Goal: Task Accomplishment & Management: Manage account settings

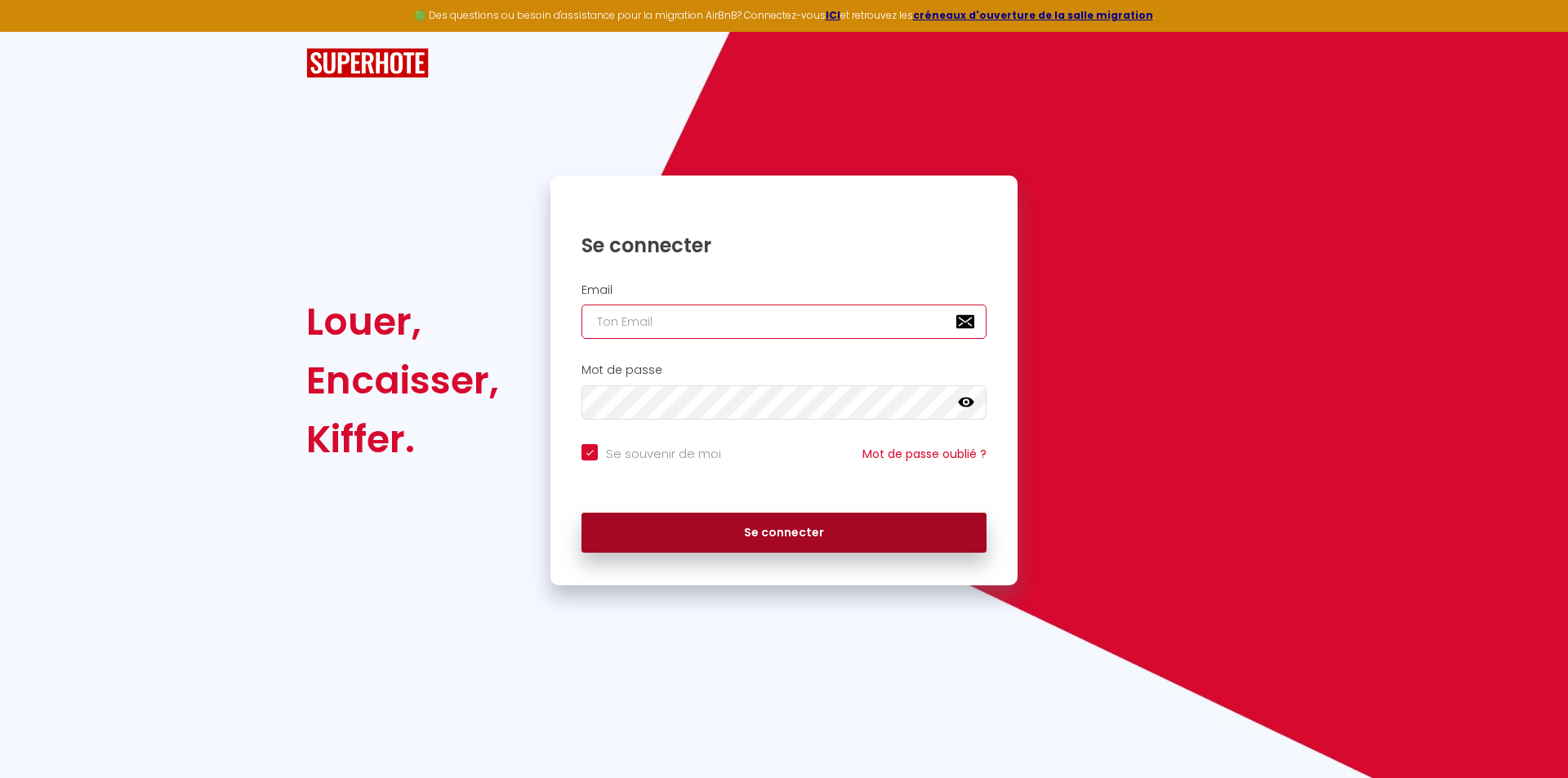
type input "[EMAIL_ADDRESS][DOMAIN_NAME]"
click at [747, 535] on button "Se connecter" at bounding box center [784, 533] width 405 height 41
checkbox input "true"
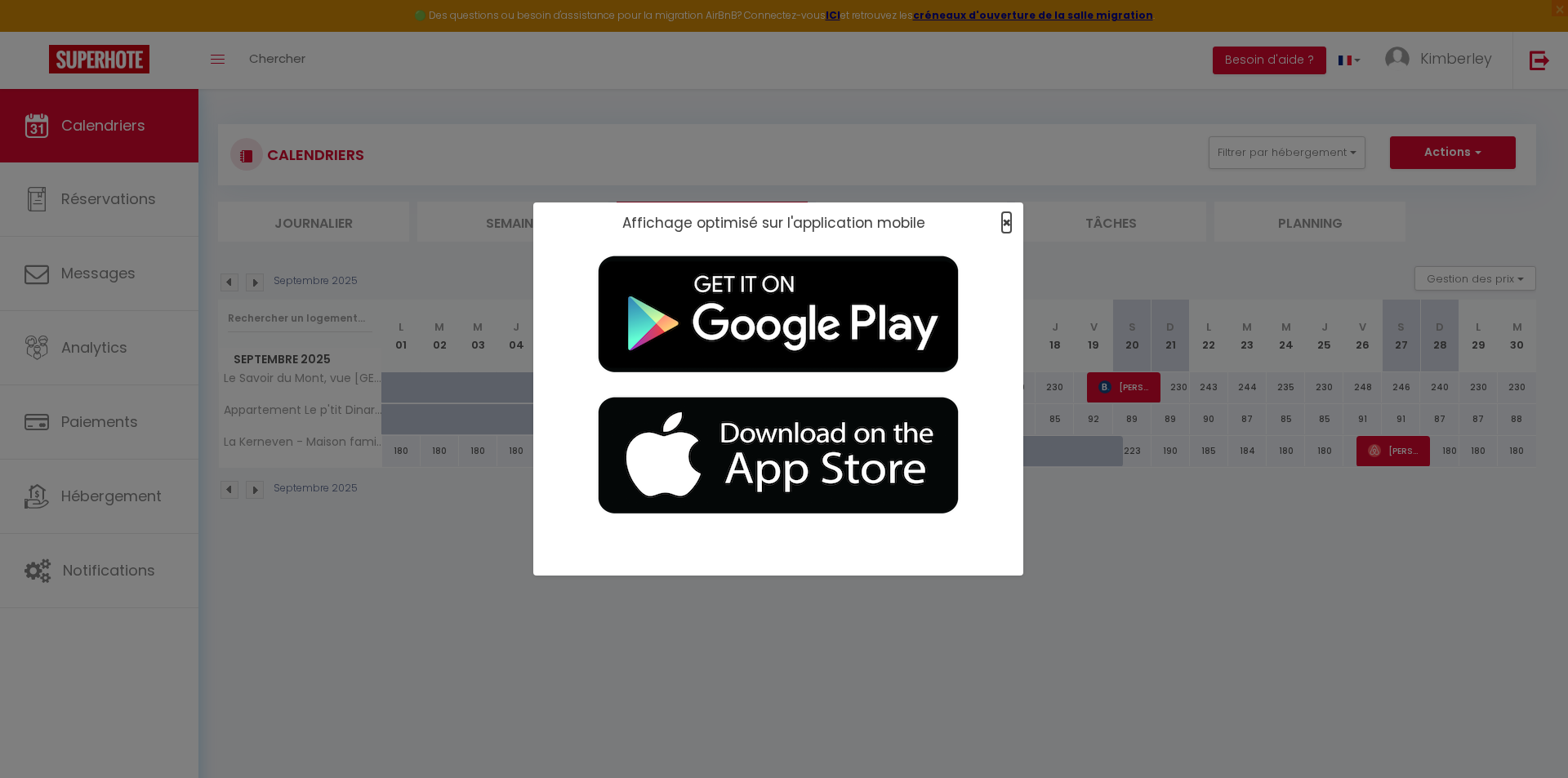
click at [1009, 223] on span "×" at bounding box center [1006, 222] width 9 height 21
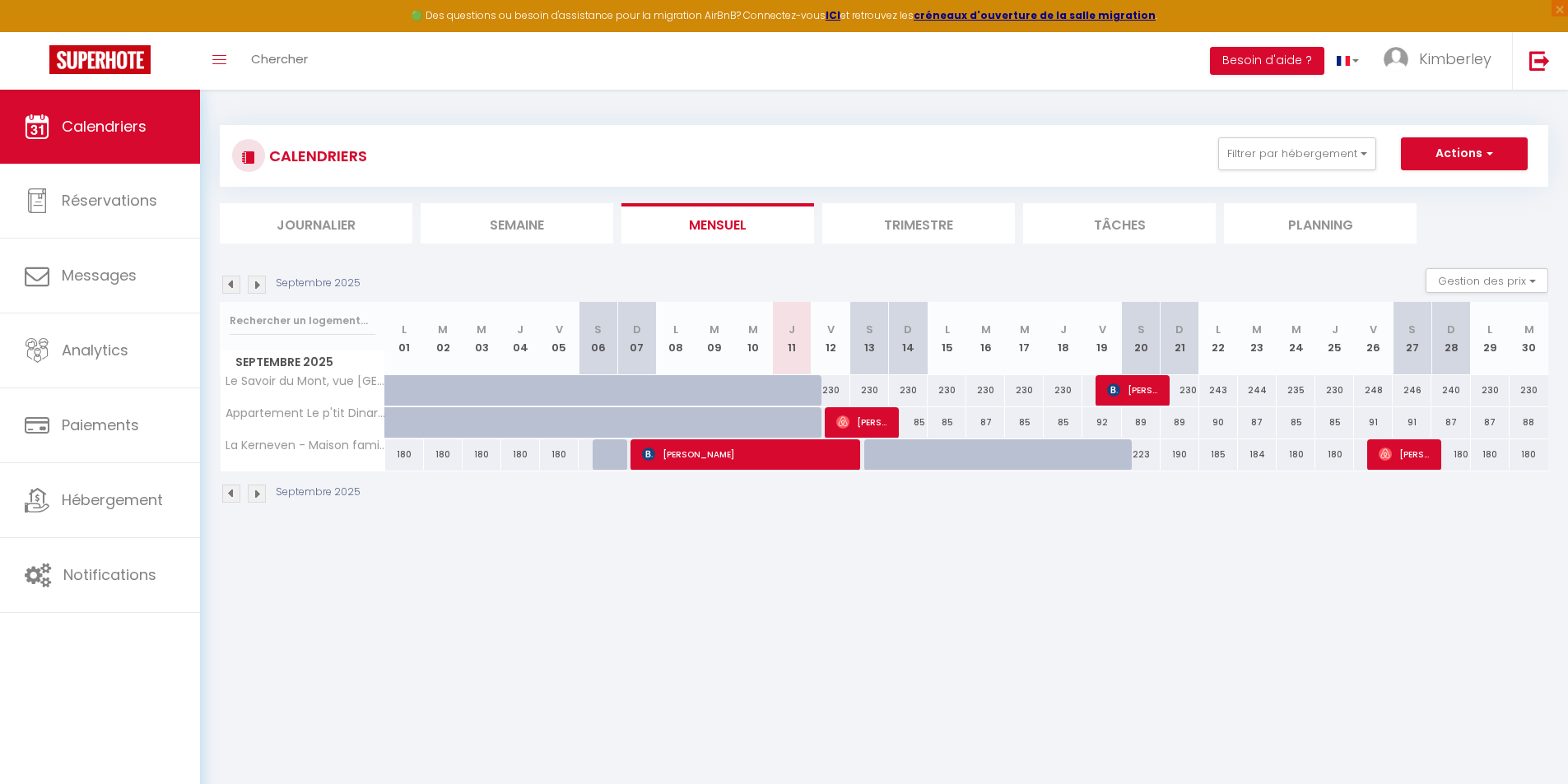
drag, startPoint x: 934, startPoint y: 623, endPoint x: 928, endPoint y: 490, distance: 133.1
click at [934, 617] on body "🟢 Des questions ou besoin d'assistance pour la migration AirBnB? Connectez-vous…" at bounding box center [784, 482] width 1568 height 784
click at [880, 454] on div at bounding box center [883, 455] width 39 height 31
type input "204"
type input "Sam 13 Septembre 2025"
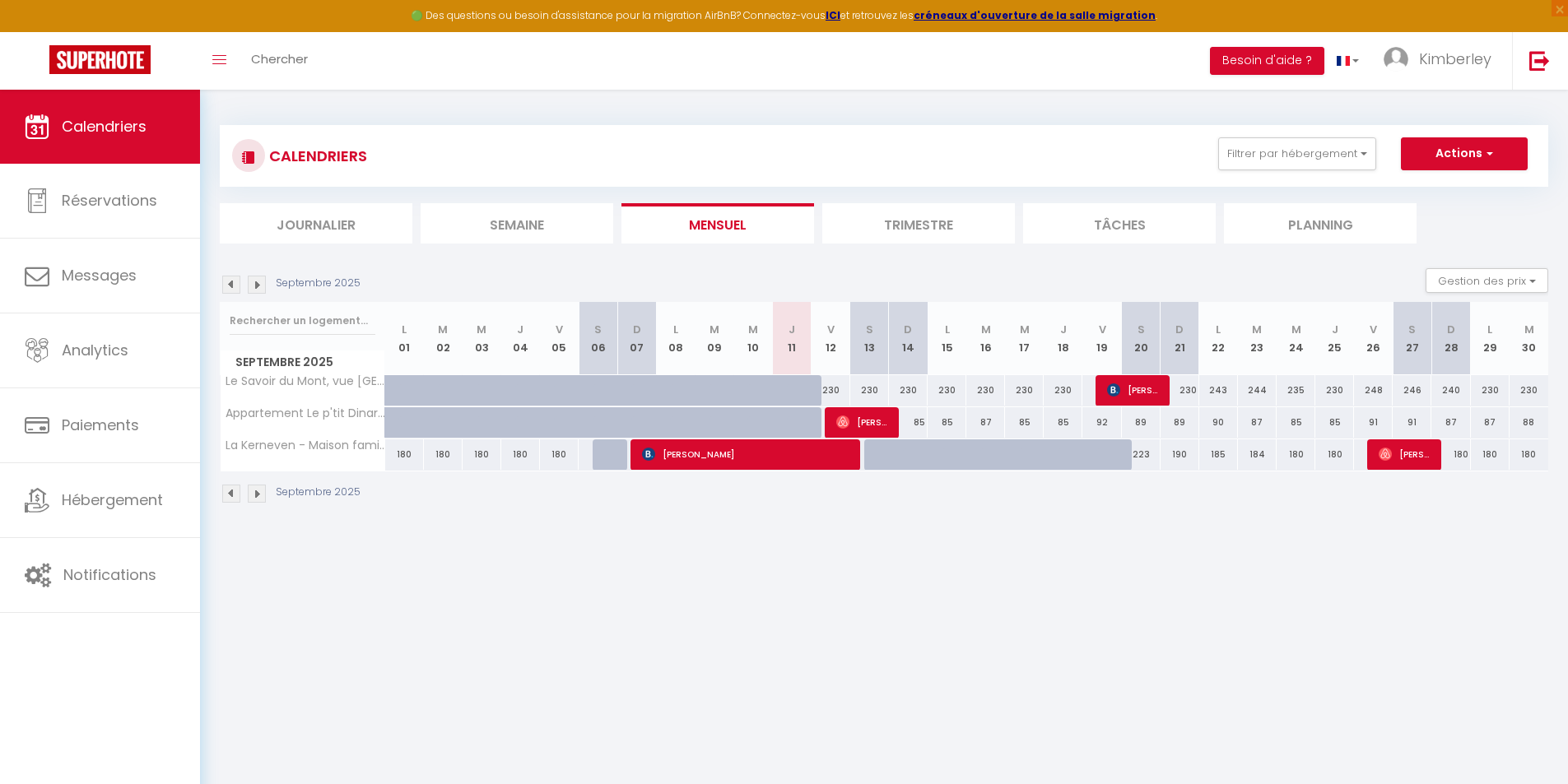
type input "Dim 14 Septembre 2025"
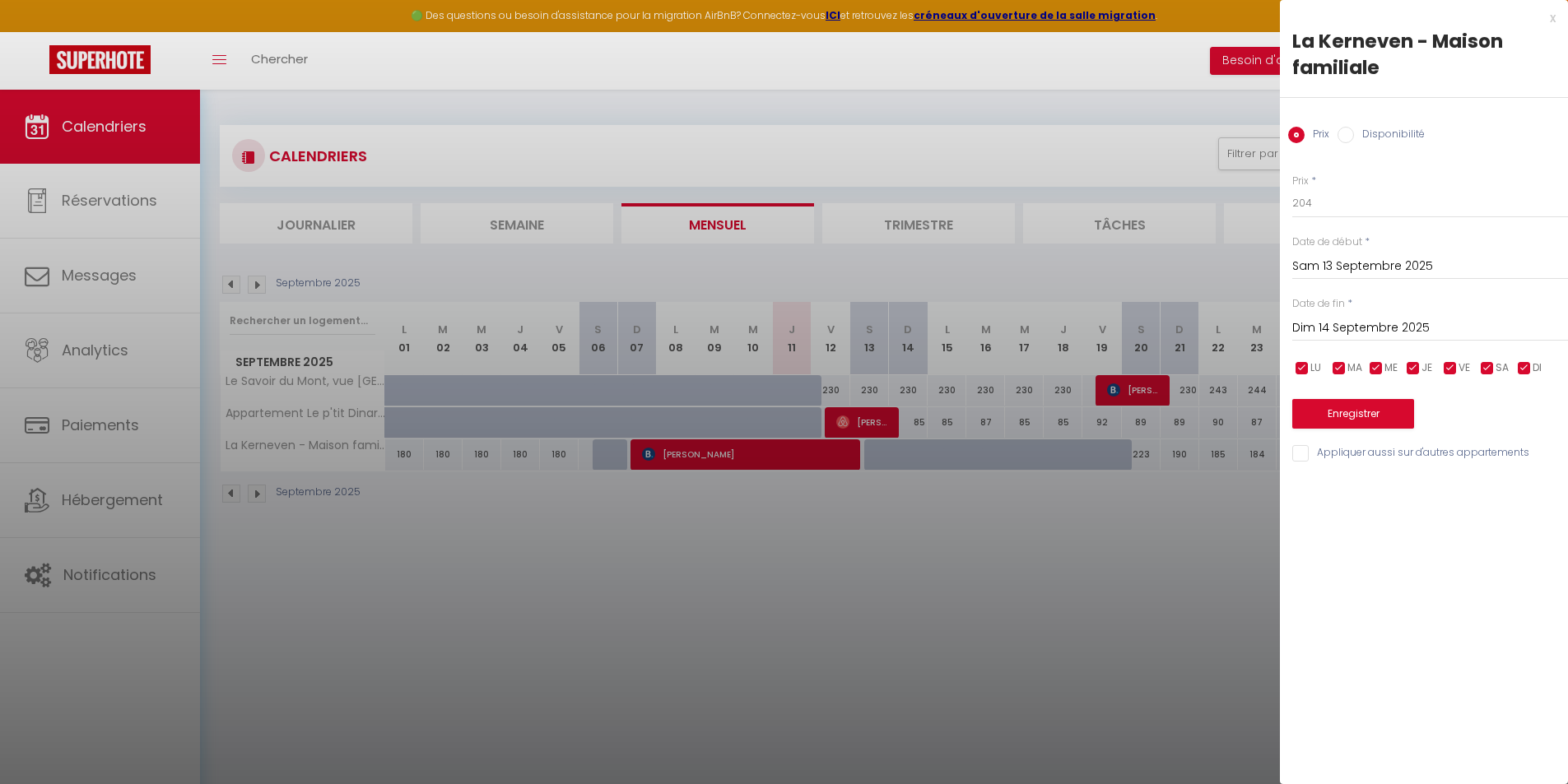
click at [1373, 134] on label "Disponibilité" at bounding box center [1389, 135] width 71 height 18
click at [1353, 134] on input "Disponibilité" at bounding box center [1345, 134] width 16 height 16
radio input "true"
radio input "false"
click at [1326, 207] on select "Disponible Indisponible" at bounding box center [1430, 204] width 276 height 31
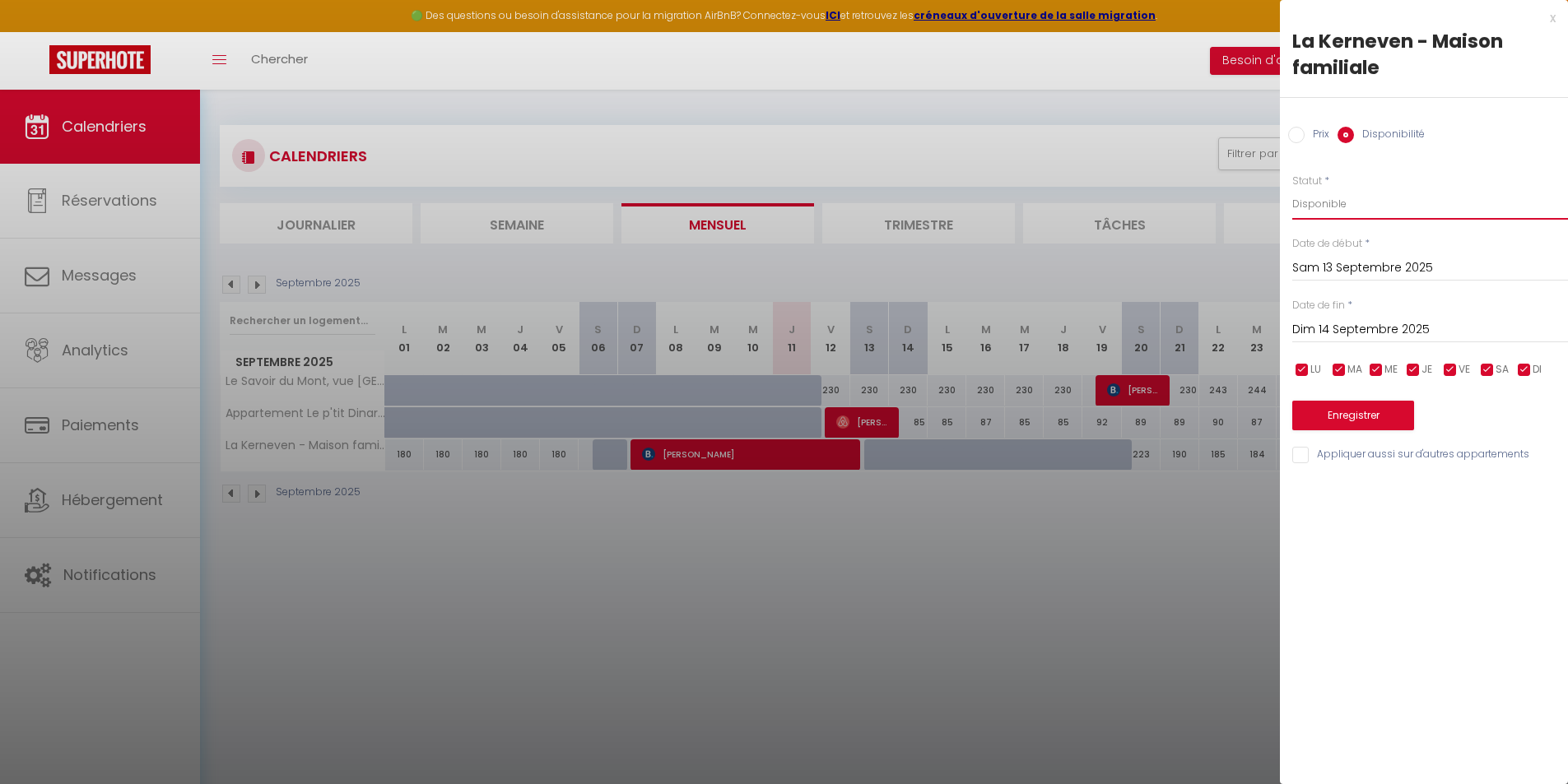
click at [1326, 207] on select "Disponible Indisponible" at bounding box center [1430, 204] width 276 height 31
click at [1373, 328] on input "Dim 14 Septembre 2025" at bounding box center [1430, 329] width 276 height 22
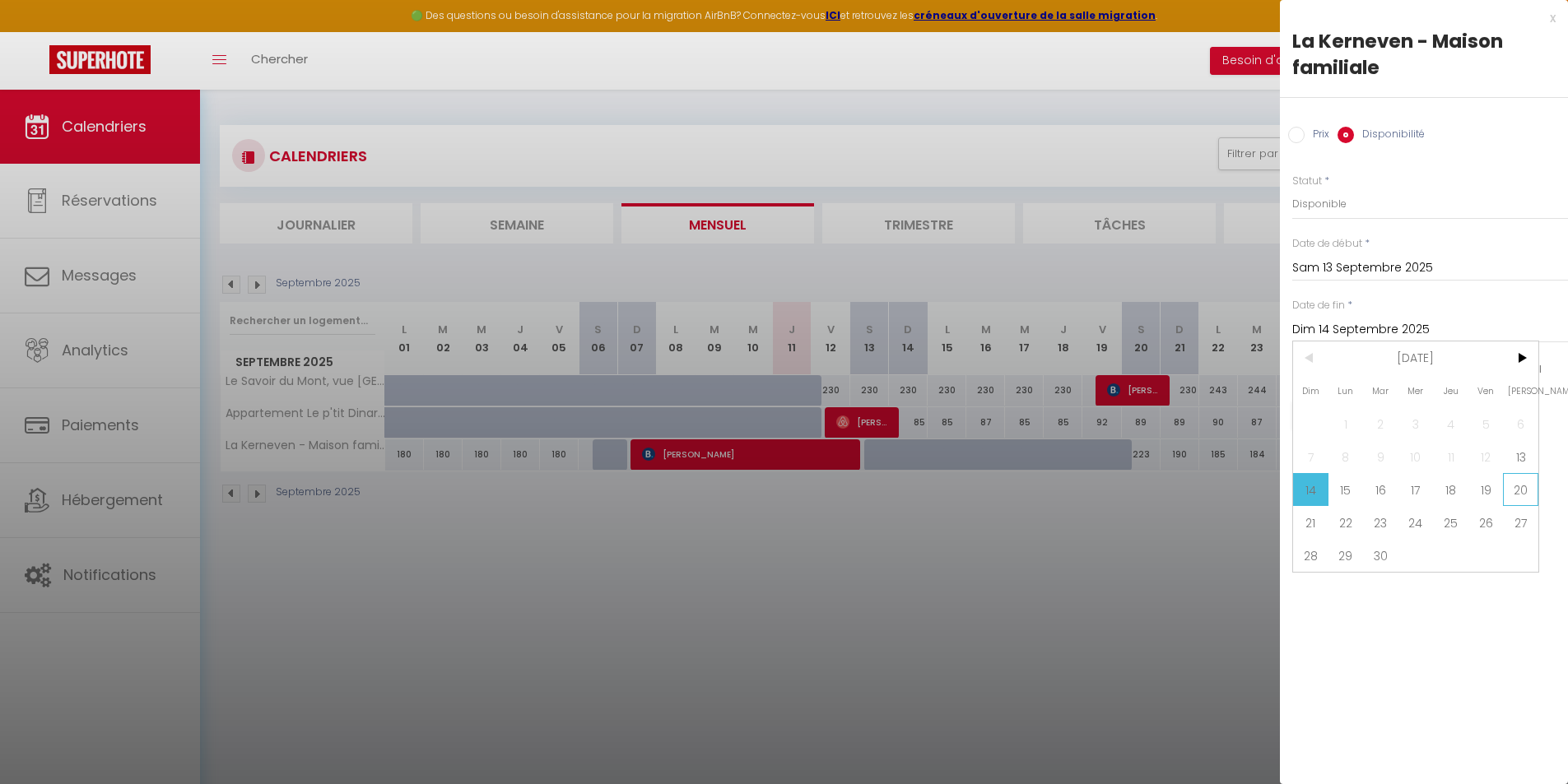
click at [1514, 487] on span "20" at bounding box center [1520, 489] width 35 height 33
type input "Sam 20 Septembre 2025"
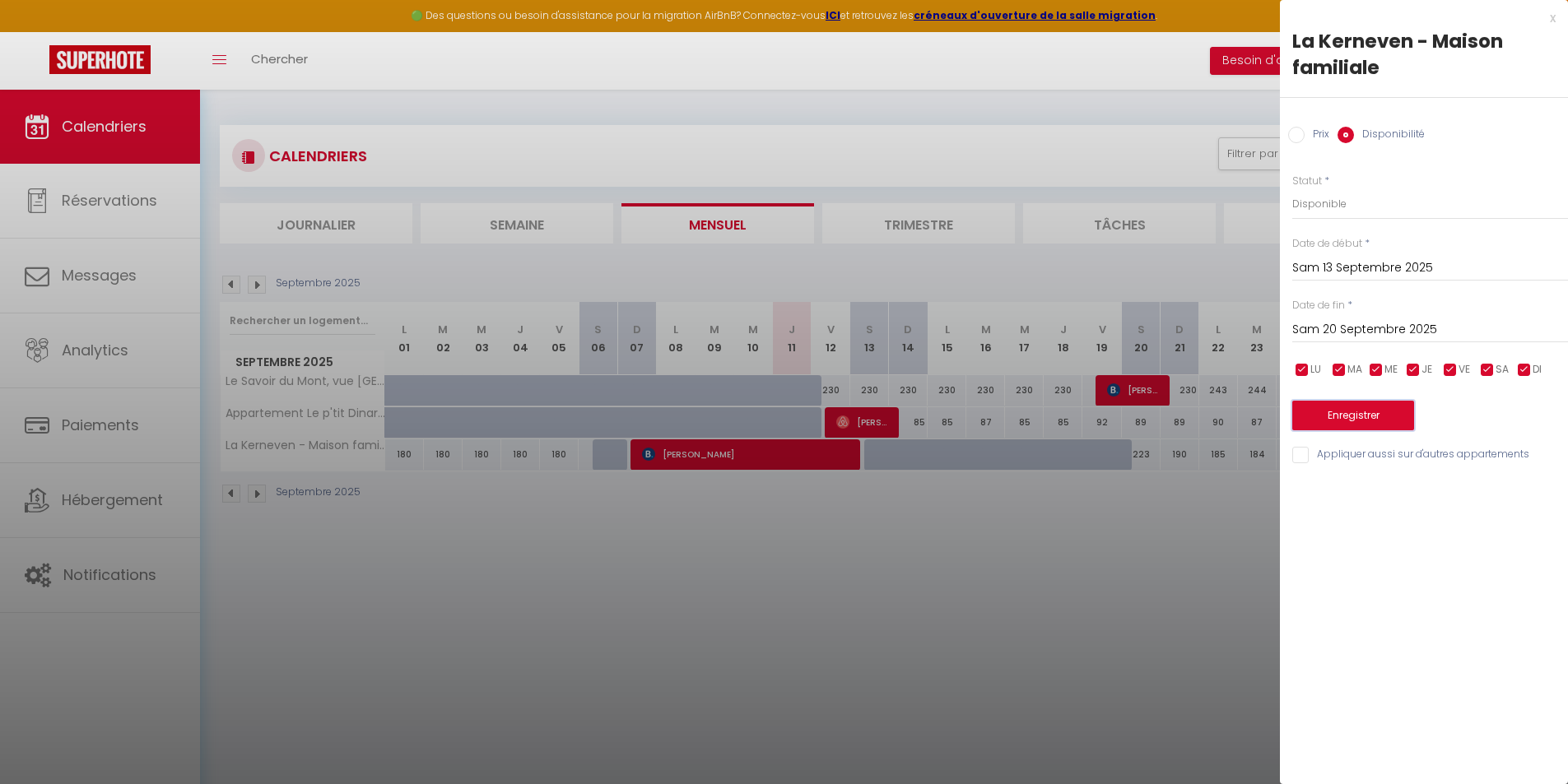
click at [1392, 426] on button "Enregistrer" at bounding box center [1352, 415] width 122 height 29
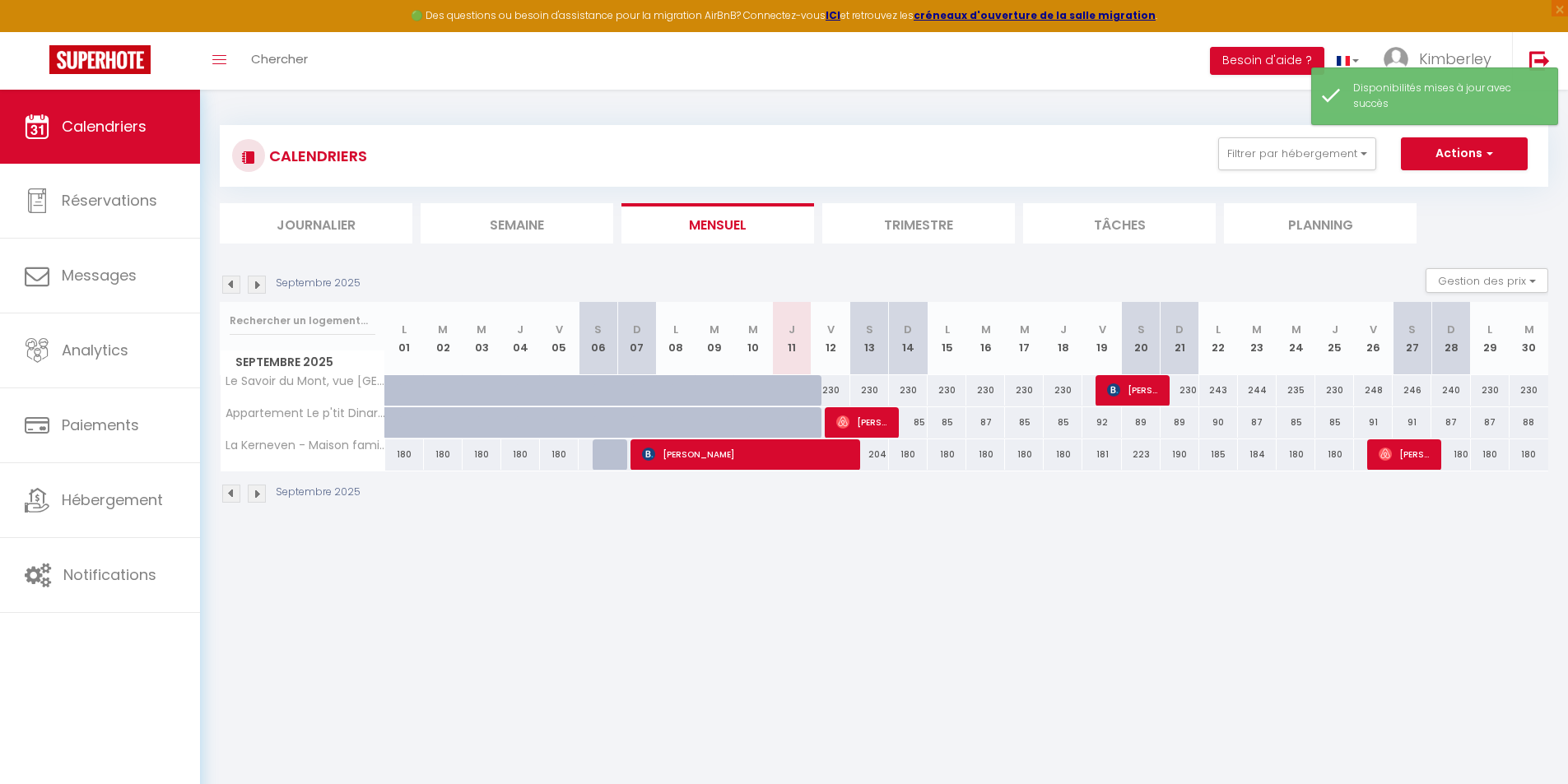
click at [1165, 576] on body "🟢 Des questions ou besoin d'assistance pour la migration AirBnB? Connectez-vous…" at bounding box center [784, 482] width 1568 height 784
